Goal: Navigation & Orientation: Find specific page/section

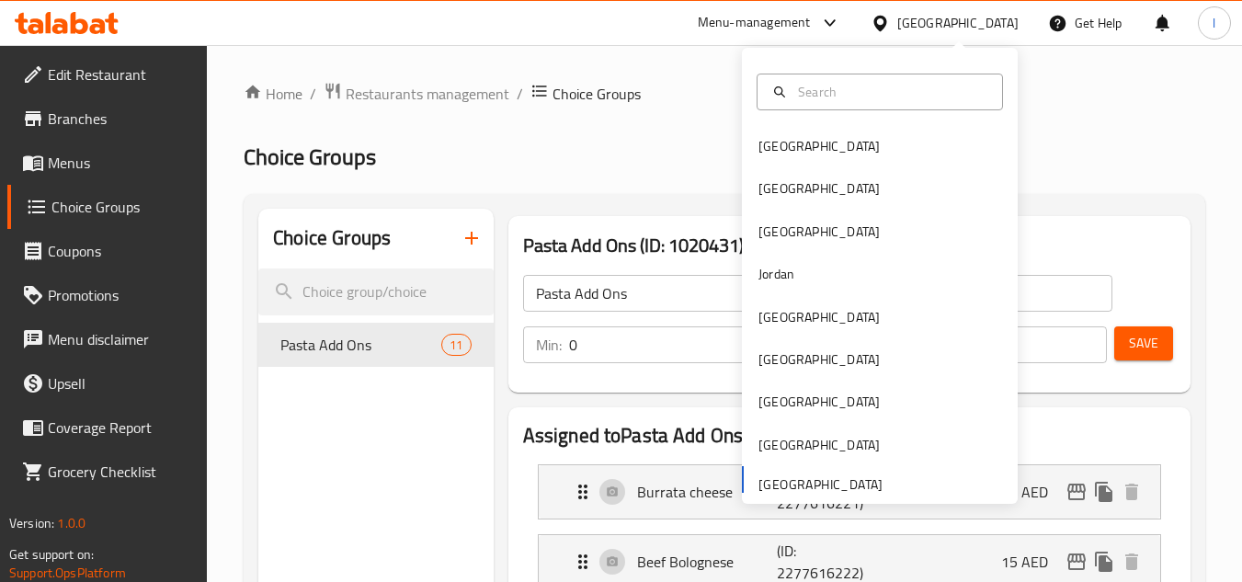
click at [769, 332] on div "[GEOGRAPHIC_DATA]" at bounding box center [819, 317] width 151 height 42
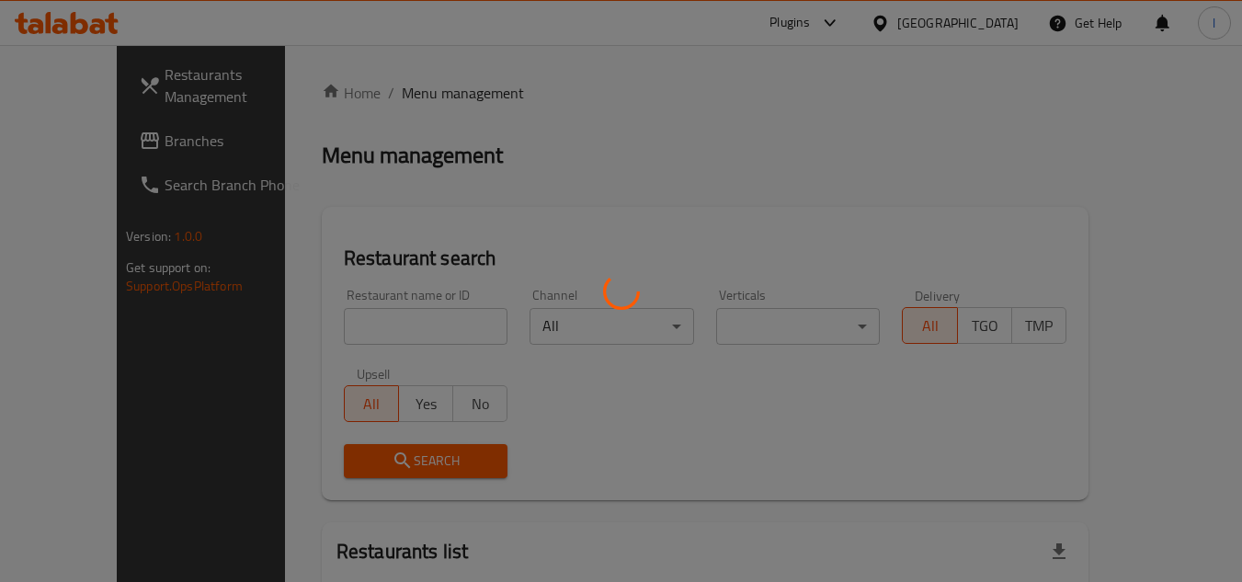
click at [94, 149] on div at bounding box center [621, 291] width 1242 height 582
click at [95, 120] on div at bounding box center [621, 291] width 1242 height 582
click at [89, 152] on div at bounding box center [621, 291] width 1242 height 582
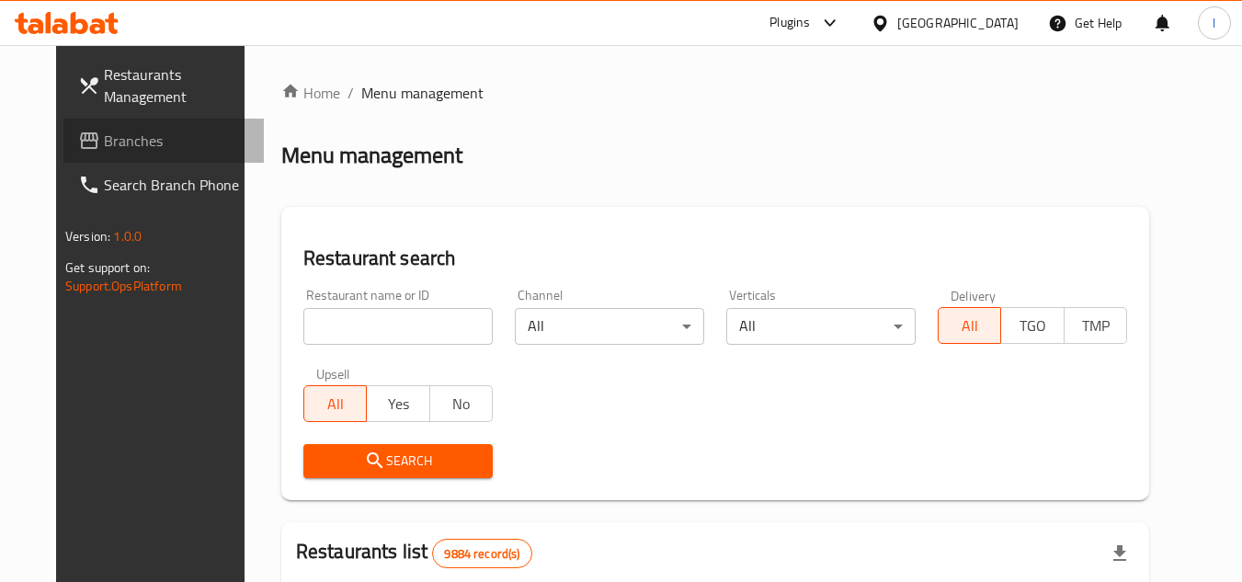
click at [104, 144] on span "Branches" at bounding box center [176, 141] width 145 height 22
